Goal: Entertainment & Leisure: Consume media (video, audio)

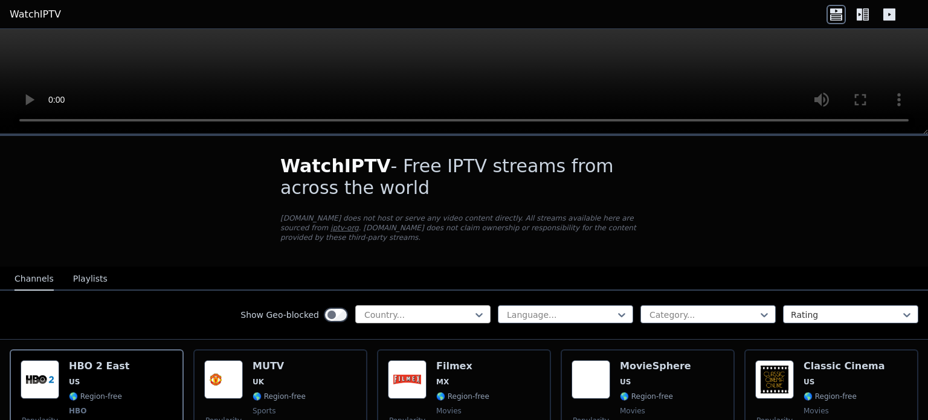
click at [454, 309] on div at bounding box center [418, 315] width 110 height 12
click at [453, 309] on div at bounding box center [418, 315] width 110 height 12
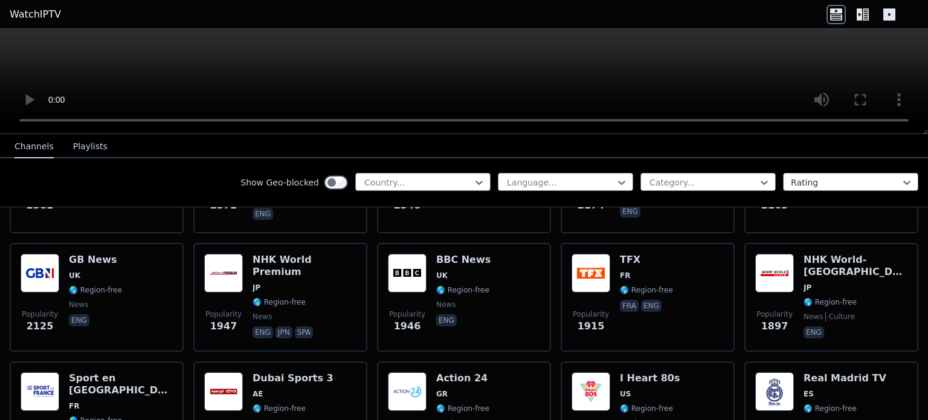
scroll to position [726, 0]
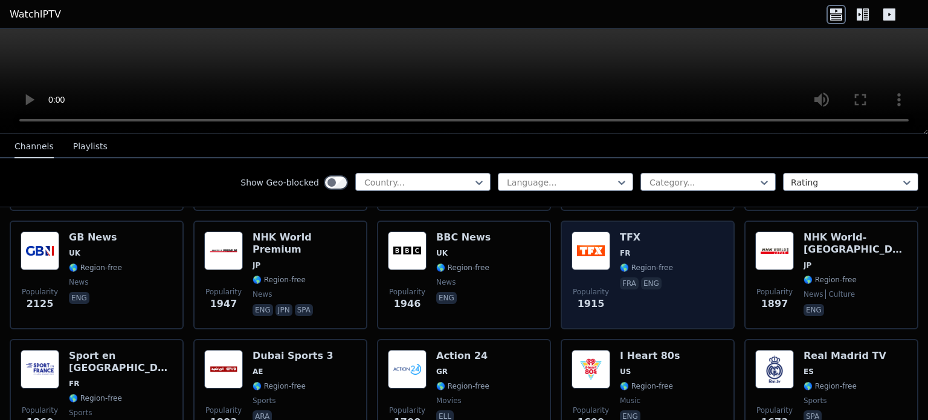
click at [620, 231] on h6 "TFX" at bounding box center [646, 237] width 53 height 12
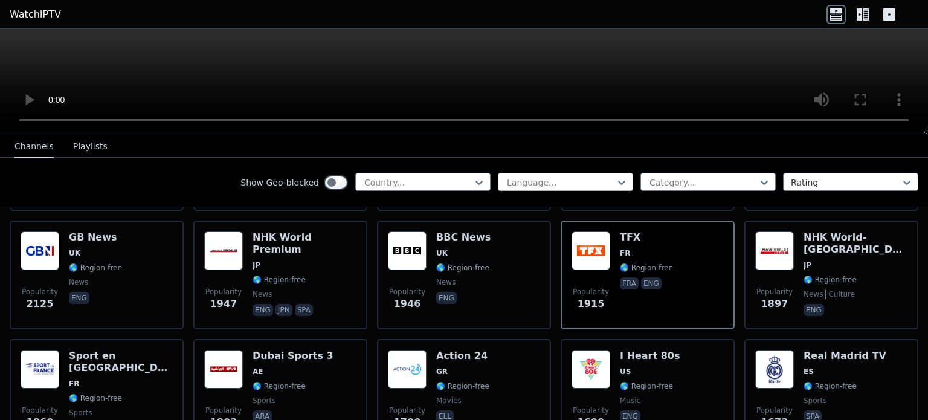
click at [523, 178] on div at bounding box center [561, 182] width 110 height 12
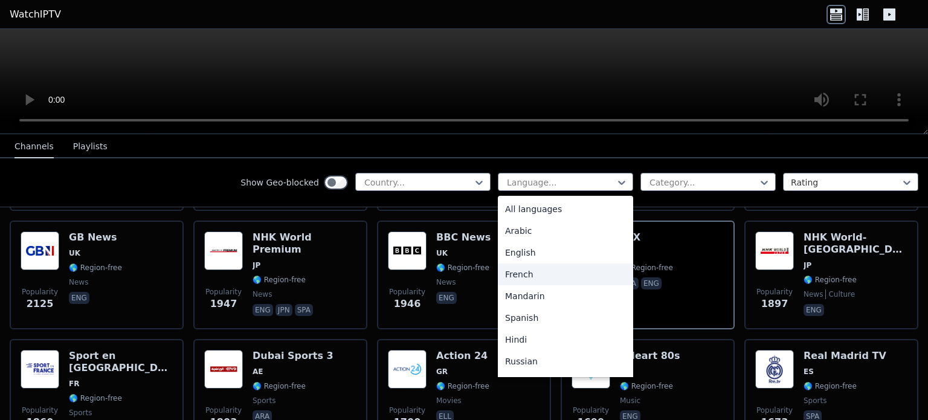
click at [524, 272] on div "French" at bounding box center [565, 274] width 135 height 22
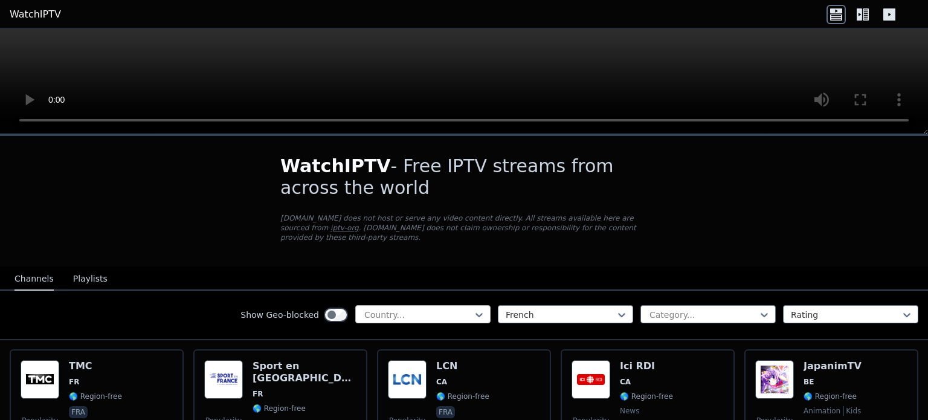
click at [447, 309] on div at bounding box center [418, 315] width 110 height 12
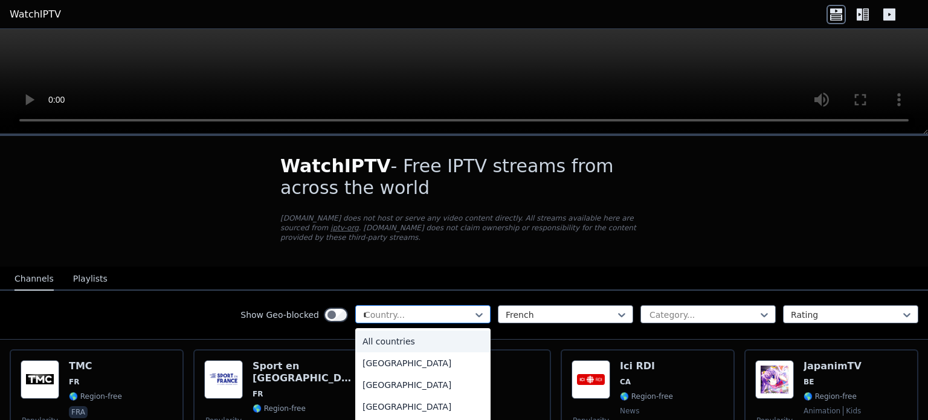
type input "**"
click at [393, 352] on div "[GEOGRAPHIC_DATA]" at bounding box center [422, 363] width 135 height 22
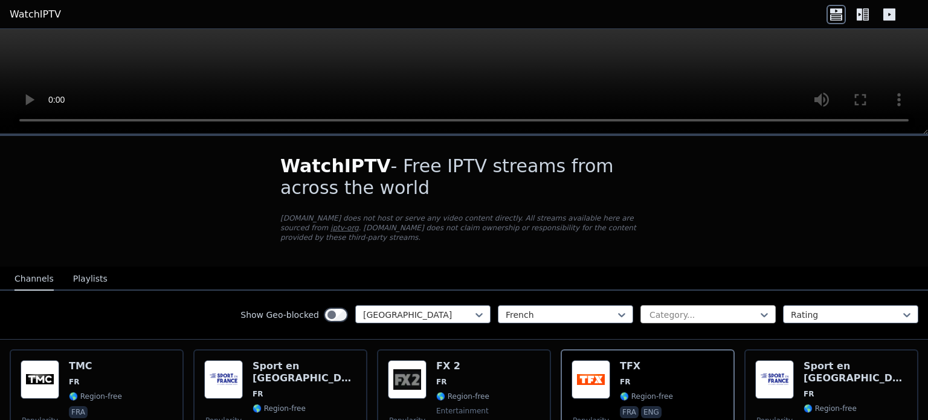
click at [710, 309] on div at bounding box center [703, 315] width 110 height 12
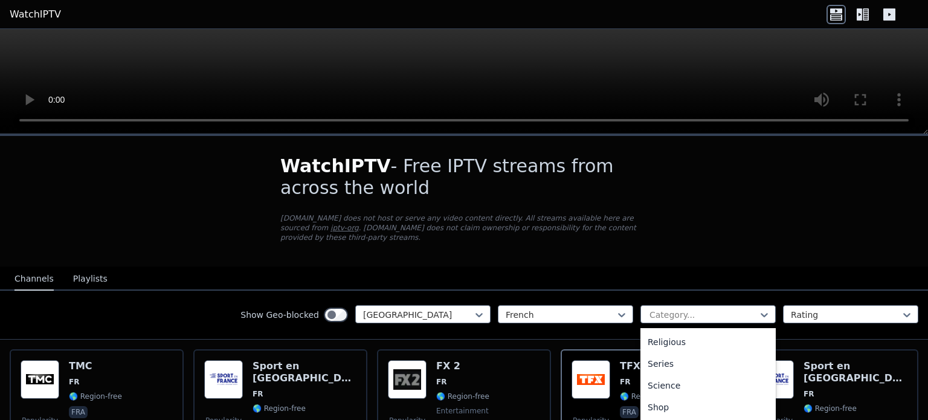
scroll to position [494, 0]
click at [678, 360] on div "Sports" at bounding box center [707, 369] width 135 height 22
